Goal: Task Accomplishment & Management: Complete application form

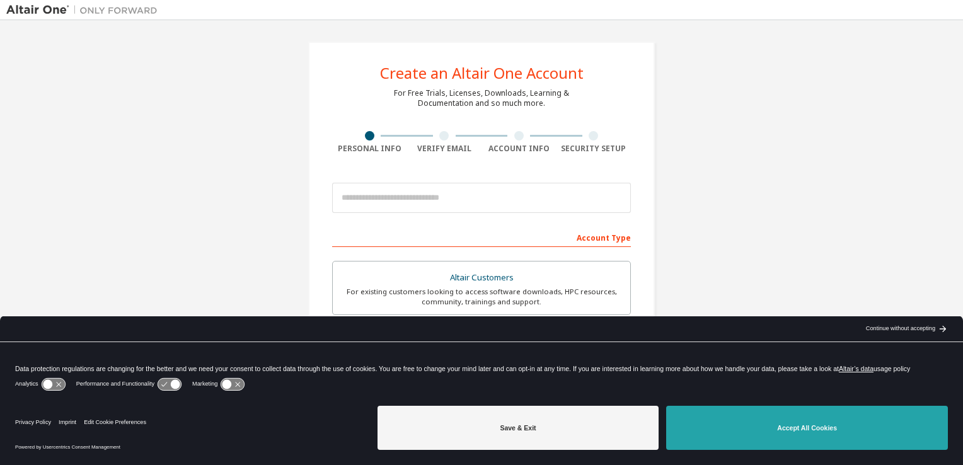
click at [778, 435] on button "Accept All Cookies" at bounding box center [807, 428] width 282 height 44
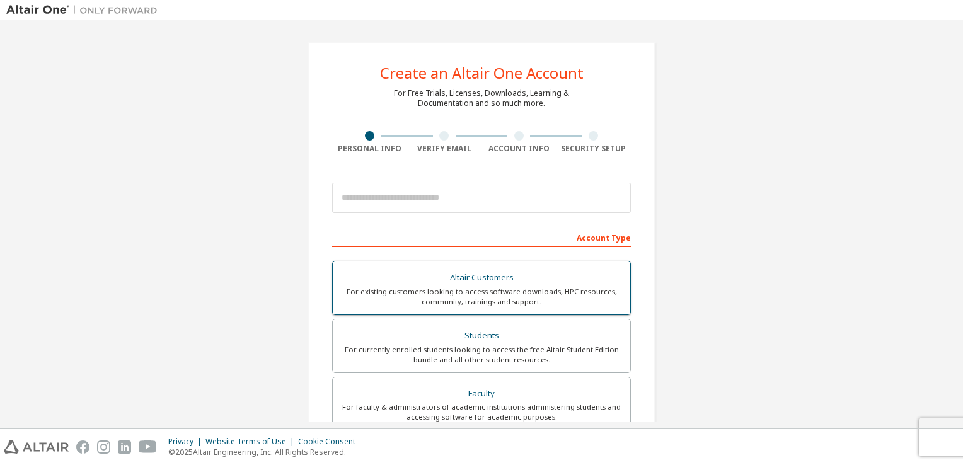
scroll to position [129, 0]
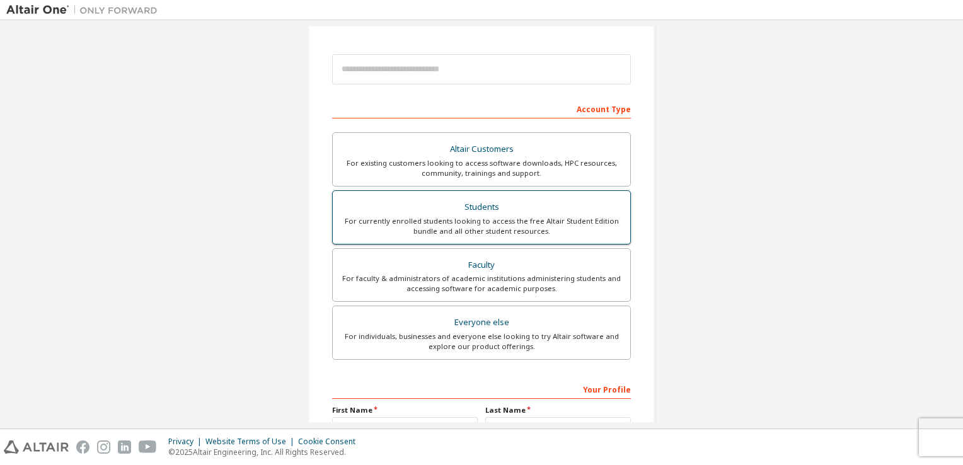
click at [524, 224] on div "For currently enrolled students looking to access the free Altair Student Editi…" at bounding box center [481, 226] width 282 height 20
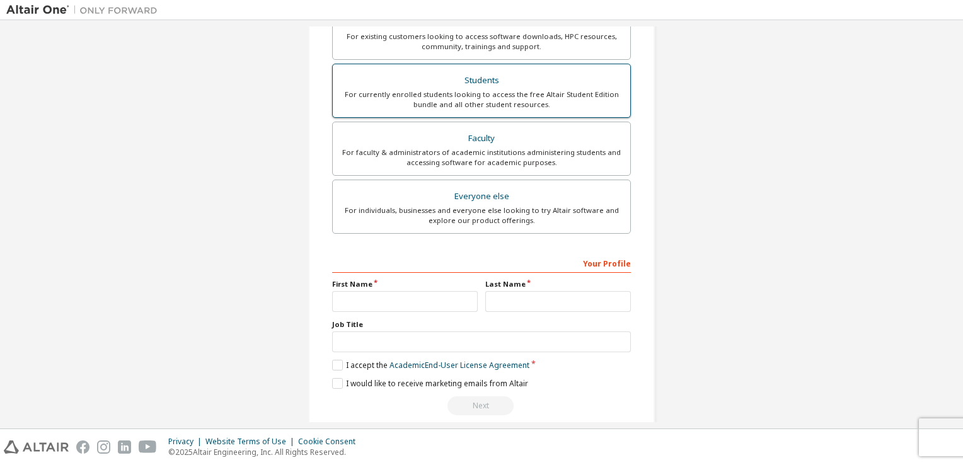
scroll to position [297, 0]
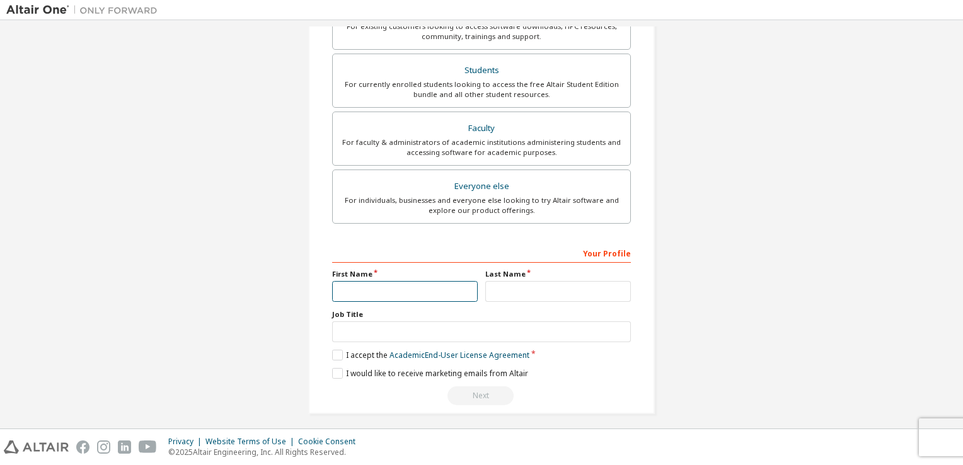
click at [421, 297] on input "text" at bounding box center [405, 291] width 146 height 21
type input "*****"
type input "**********"
click at [332, 354] on label "I accept the Academic End-User License Agreement" at bounding box center [430, 355] width 197 height 11
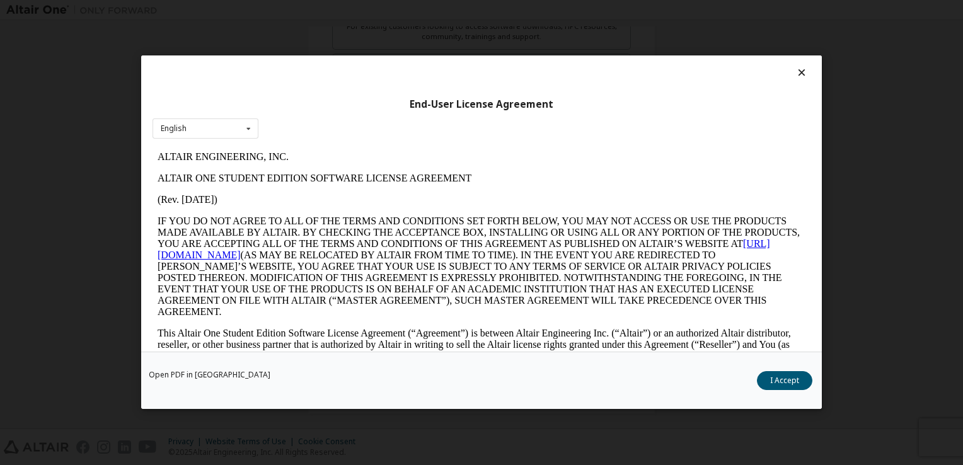
scroll to position [0, 0]
click at [794, 381] on button "I Accept" at bounding box center [784, 381] width 55 height 19
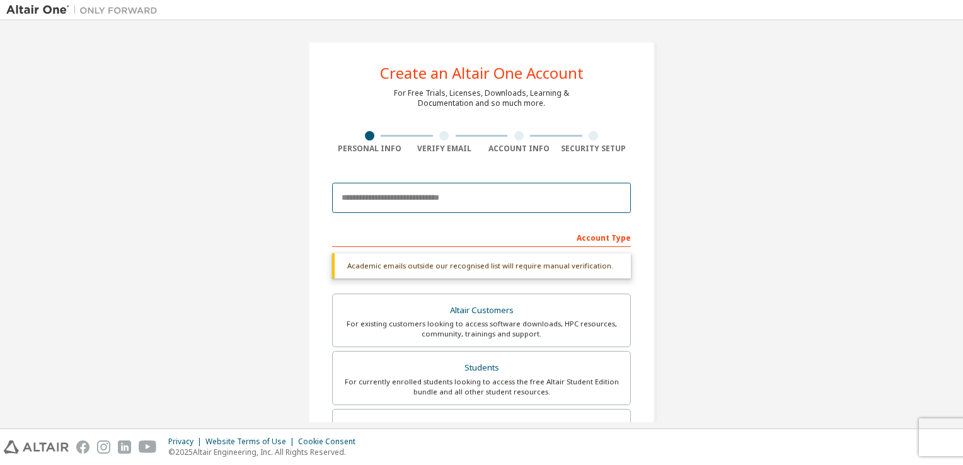
click at [433, 193] on input "email" at bounding box center [481, 198] width 299 height 30
type input "**********"
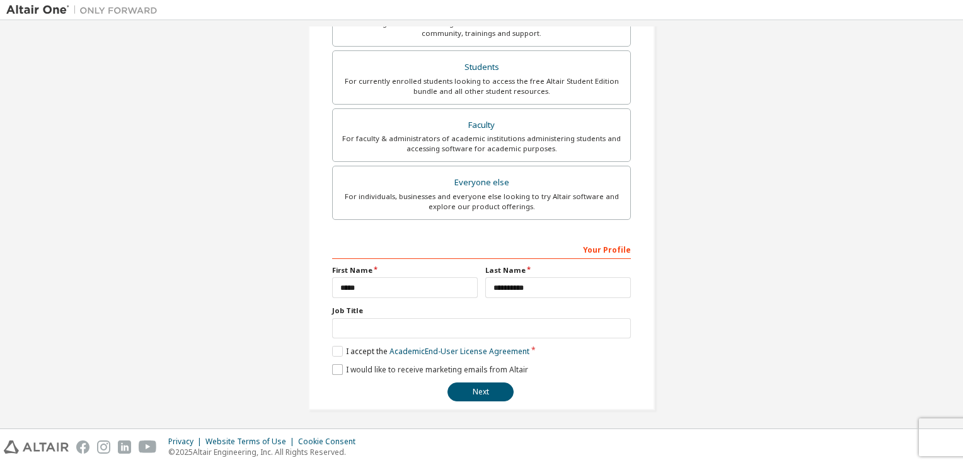
scroll to position [268, 0]
click at [485, 394] on button "Next" at bounding box center [480, 392] width 66 height 19
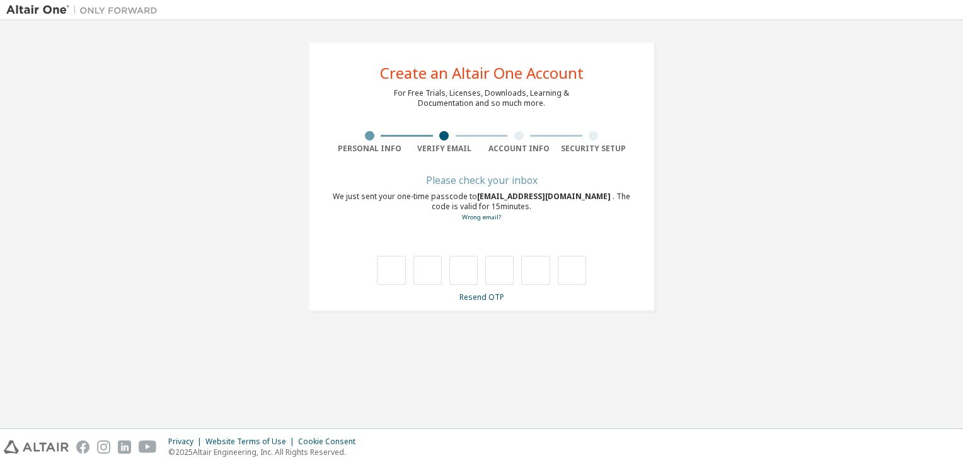
type input "*"
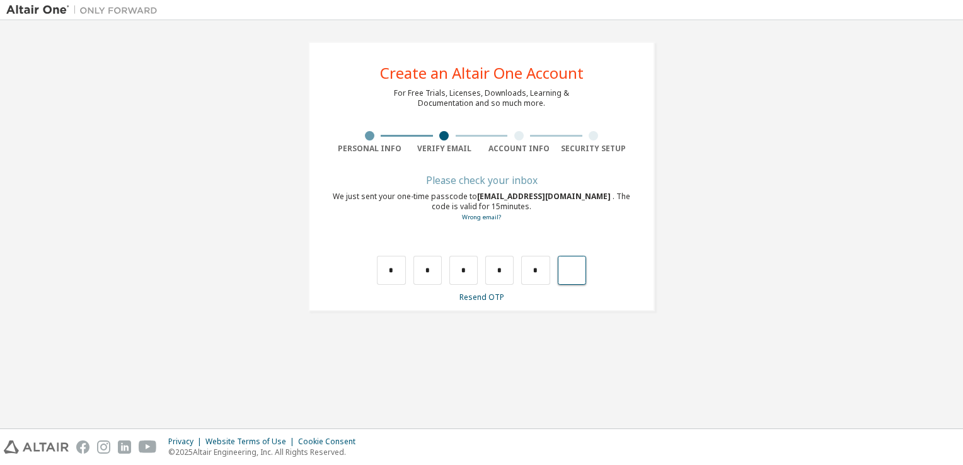
type input "*"
